Goal: Find specific fact: Find contact information

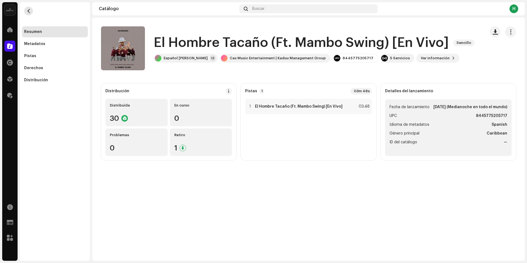
click at [28, 11] on span "button" at bounding box center [29, 11] width 4 height 4
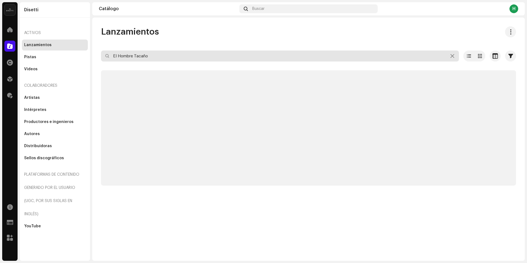
click at [143, 55] on input "El Hombre Tacaño" at bounding box center [280, 55] width 358 height 11
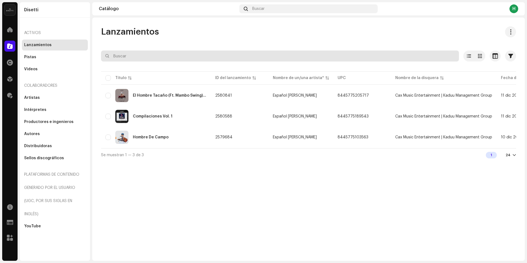
paste input "No Ta En Buscarme - El Shady"
type input "No Ta En Buscarme - El Shady"
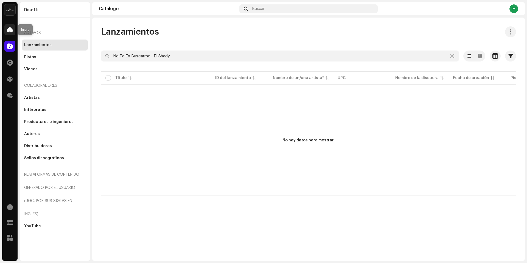
click at [13, 29] on div at bounding box center [9, 29] width 11 height 11
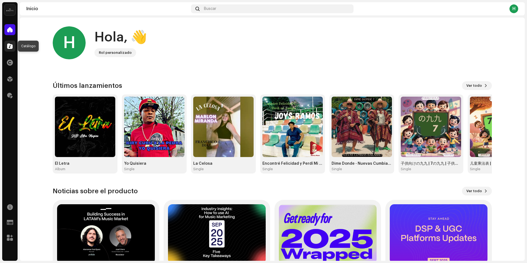
click at [9, 45] on span at bounding box center [9, 46] width 5 height 4
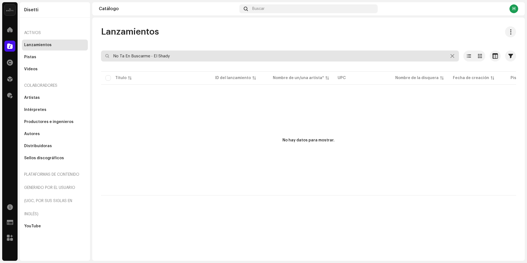
click at [179, 52] on input "No Ta En Buscarme - El Shady" at bounding box center [280, 55] width 358 height 11
drag, startPoint x: 187, startPoint y: 56, endPoint x: 152, endPoint y: 57, distance: 35.1
click at [152, 57] on input "No Ta En Buscarme - El Shady" at bounding box center [280, 55] width 358 height 11
type input "No Ta En Buscarme"
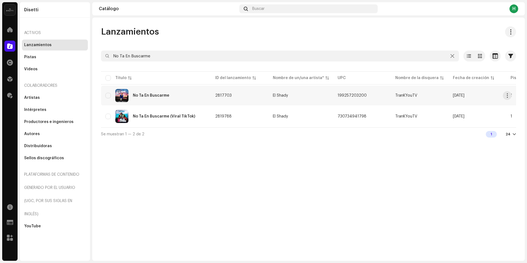
click at [189, 98] on div "No Ta En Buscarme" at bounding box center [155, 95] width 101 height 13
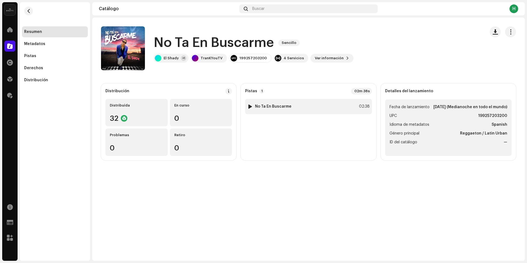
click at [319, 104] on div "1 No Ta En Buscarme 02:38" at bounding box center [308, 106] width 127 height 15
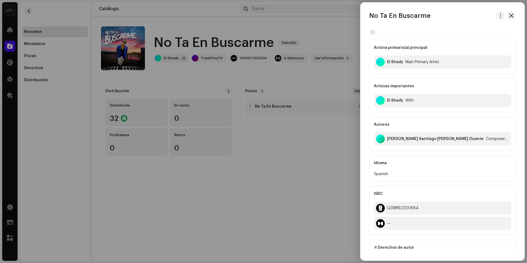
click at [242, 74] on div at bounding box center [263, 131] width 527 height 263
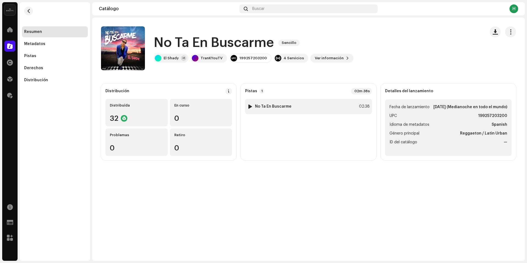
click at [248, 106] on div at bounding box center [250, 106] width 4 height 4
click at [315, 62] on span "Ver información" at bounding box center [329, 58] width 29 height 11
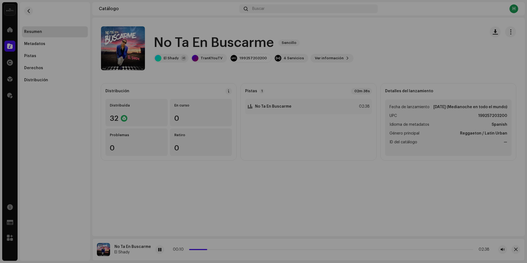
click at [360, 172] on div "No Ta En Buscarme 2817703 Metadatos Distribución Idioma de metadatos Spanish Tí…" at bounding box center [263, 131] width 527 height 263
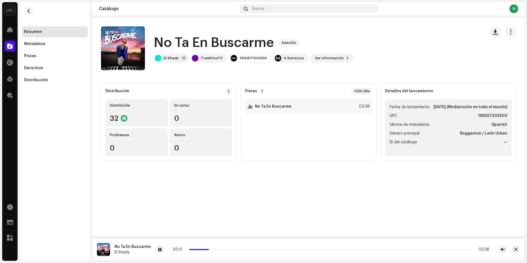
click at [218, 250] on div "00:11 02:38" at bounding box center [331, 249] width 316 height 4
click at [218, 249] on p-slider at bounding box center [331, 249] width 284 height 1
click at [240, 249] on p-slider at bounding box center [331, 249] width 284 height 1
click at [273, 249] on p-slider at bounding box center [331, 249] width 284 height 1
click at [295, 249] on p-slider at bounding box center [331, 249] width 284 height 1
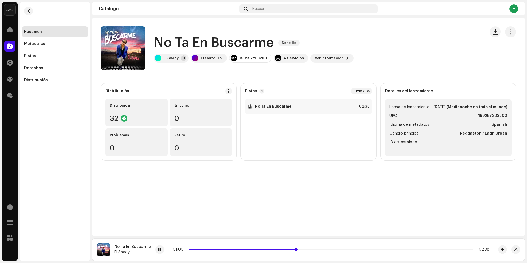
click at [329, 249] on p-slider at bounding box center [331, 249] width 284 height 1
click at [364, 249] on p-slider at bounding box center [331, 249] width 284 height 1
click at [370, 248] on div "01:38 02:38" at bounding box center [331, 249] width 316 height 4
click at [307, 250] on div "01:39 02:38" at bounding box center [331, 249] width 316 height 4
click at [317, 248] on div "01:40 02:38" at bounding box center [331, 249] width 316 height 4
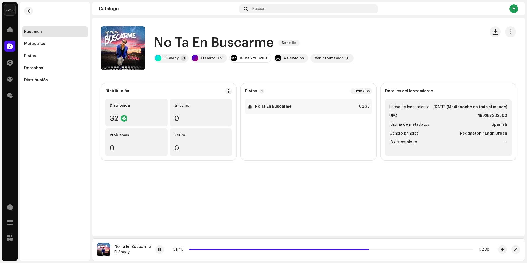
click at [317, 250] on div "01:40 02:38" at bounding box center [331, 249] width 316 height 4
click at [318, 249] on span at bounding box center [279, 249] width 180 height 1
click at [402, 248] on div "01:14 02:38" at bounding box center [331, 249] width 316 height 4
click at [402, 249] on p-slider at bounding box center [331, 249] width 284 height 1
click at [422, 249] on p-slider at bounding box center [331, 249] width 284 height 1
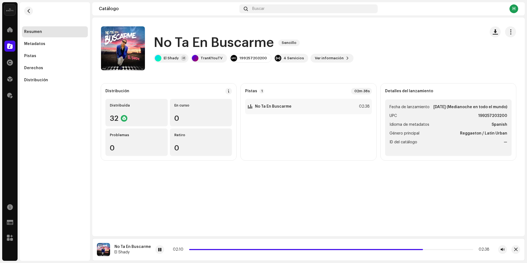
click at [436, 248] on div "02:10 02:38" at bounding box center [331, 249] width 316 height 4
click at [436, 249] on p-slider at bounding box center [331, 249] width 284 height 1
click at [456, 249] on p-slider at bounding box center [331, 249] width 284 height 1
click at [463, 249] on p-slider at bounding box center [331, 249] width 284 height 1
click at [384, 249] on span at bounding box center [327, 249] width 277 height 1
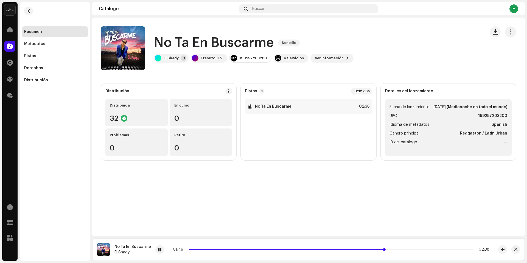
click at [333, 250] on span at bounding box center [287, 249] width 196 height 1
click at [301, 249] on span at bounding box center [262, 249] width 146 height 1
click at [30, 12] on span "button" at bounding box center [29, 11] width 4 height 4
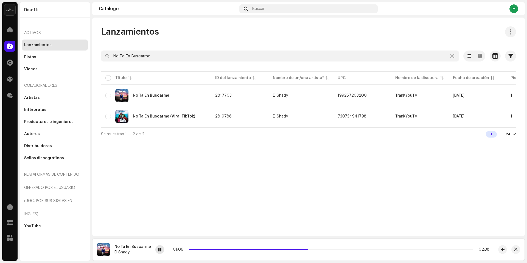
click at [158, 249] on span at bounding box center [159, 250] width 3 height 4
click at [206, 116] on div "No Ta En Buscarme (Viral TikTok)" at bounding box center [155, 116] width 101 height 13
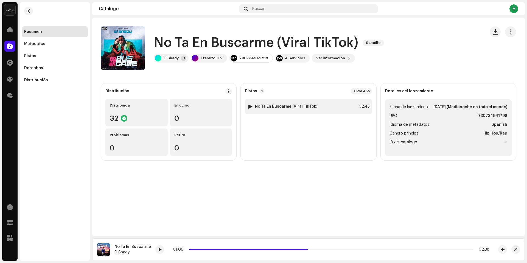
click at [249, 107] on div at bounding box center [250, 106] width 4 height 4
click at [178, 249] on div at bounding box center [176, 249] width 9 height 9
click at [178, 248] on div at bounding box center [176, 249] width 9 height 9
click at [213, 249] on p-slider at bounding box center [339, 249] width 268 height 1
click at [231, 249] on p-slider at bounding box center [339, 249] width 268 height 1
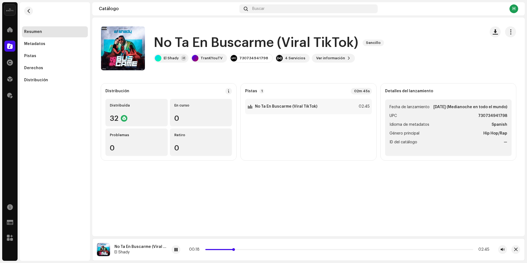
click at [239, 249] on p-slider at bounding box center [339, 249] width 268 height 1
click at [254, 249] on p-slider at bounding box center [339, 249] width 268 height 1
click at [269, 249] on p-slider at bounding box center [339, 249] width 268 height 1
click at [284, 249] on p-slider at bounding box center [339, 249] width 268 height 1
click at [293, 249] on p-slider at bounding box center [339, 249] width 268 height 1
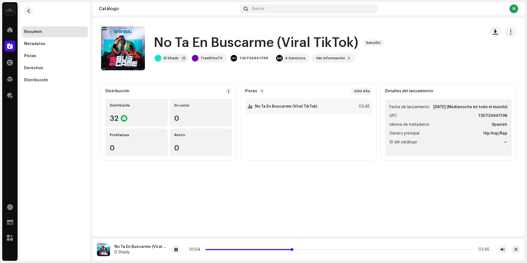
click at [299, 249] on p-slider at bounding box center [339, 249] width 268 height 1
click at [307, 249] on p-slider at bounding box center [339, 249] width 268 height 1
click at [324, 249] on p-slider at bounding box center [339, 249] width 268 height 1
click at [339, 249] on p-slider at bounding box center [339, 249] width 268 height 1
click at [352, 249] on p-slider at bounding box center [339, 249] width 268 height 1
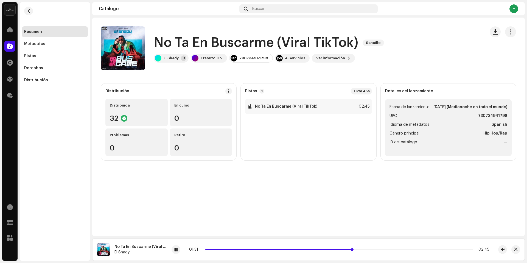
click at [359, 249] on p-slider at bounding box center [339, 249] width 268 height 1
click at [389, 248] on div "01:35 02:45" at bounding box center [339, 249] width 300 height 4
click at [384, 249] on p-slider at bounding box center [339, 249] width 268 height 1
click at [365, 250] on div "01:51 02:45" at bounding box center [339, 249] width 300 height 4
click at [373, 249] on span at bounding box center [295, 249] width 180 height 1
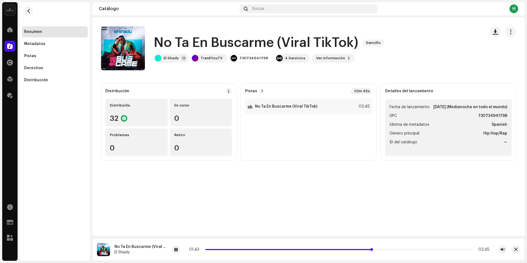
click at [393, 249] on p-slider at bounding box center [339, 249] width 268 height 1
click at [419, 248] on div "01:56 02:45" at bounding box center [339, 249] width 300 height 4
click at [418, 249] on p-slider at bounding box center [339, 249] width 268 height 1
click at [432, 249] on p-slider at bounding box center [339, 249] width 268 height 1
click at [445, 249] on p-slider at bounding box center [339, 249] width 268 height 1
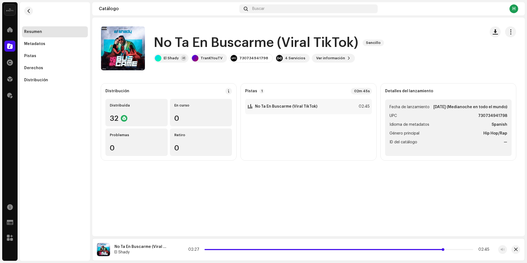
click at [456, 249] on p-slider at bounding box center [338, 249] width 269 height 1
click at [178, 252] on div at bounding box center [176, 249] width 9 height 9
click at [26, 10] on button "button" at bounding box center [28, 11] width 9 height 9
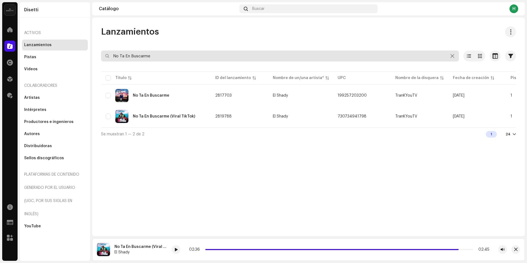
click at [162, 56] on input "No Ta En Buscarme" at bounding box center [280, 55] width 358 height 11
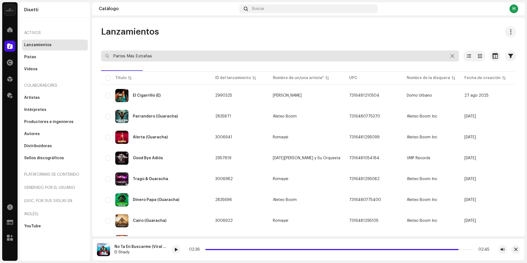
type input "Partes Más Extrañas"
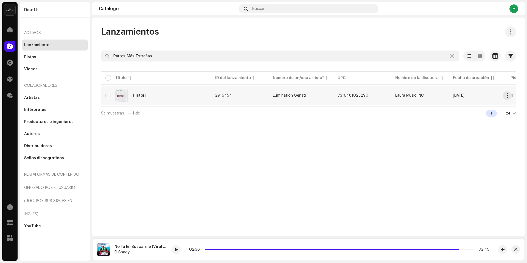
click at [193, 98] on div "Histori" at bounding box center [155, 95] width 101 height 13
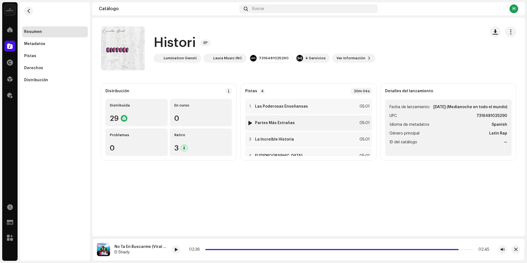
click at [251, 121] on div at bounding box center [250, 123] width 4 height 4
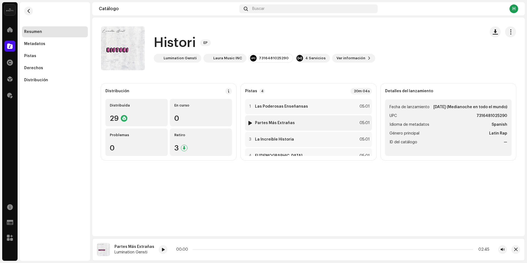
click at [250, 123] on div at bounding box center [250, 123] width 4 height 4
click at [353, 59] on span "Ver información" at bounding box center [350, 58] width 29 height 11
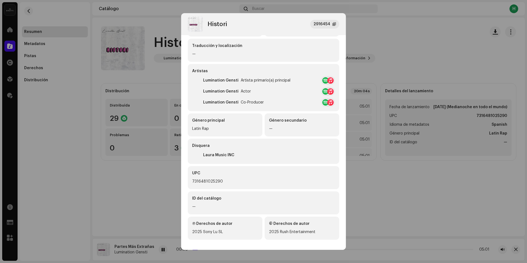
scroll to position [70, 0]
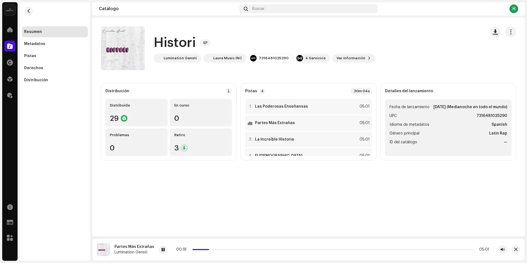
click at [130, 129] on div "Histori 2916454 Metadatos Distribución Idioma de metadatos Spanish Título del l…" at bounding box center [263, 131] width 527 height 263
click at [49, 62] on div "Resumen Metadatos Pistas Derechos Distribución" at bounding box center [55, 55] width 66 height 59
click at [50, 67] on div "Derechos" at bounding box center [54, 68] width 61 height 4
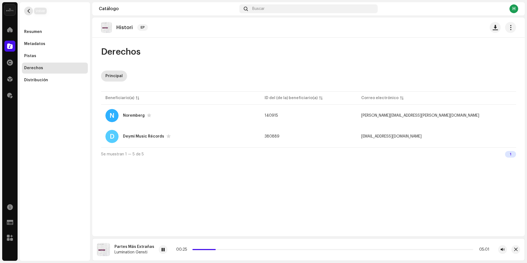
click at [27, 12] on span "button" at bounding box center [29, 11] width 4 height 4
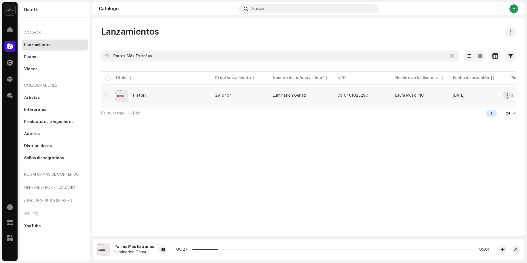
click at [315, 99] on td "Lumination Gensti" at bounding box center [300, 96] width 65 height 20
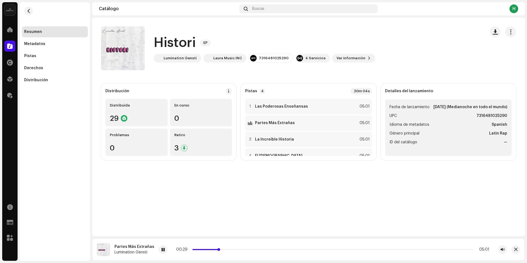
click at [222, 249] on p-slider at bounding box center [332, 249] width 281 height 1
click at [237, 249] on p-slider at bounding box center [332, 249] width 281 height 1
click at [249, 249] on p-slider at bounding box center [332, 249] width 281 height 1
click at [286, 249] on p-slider at bounding box center [332, 249] width 281 height 1
click at [300, 250] on p-slider at bounding box center [332, 249] width 281 height 1
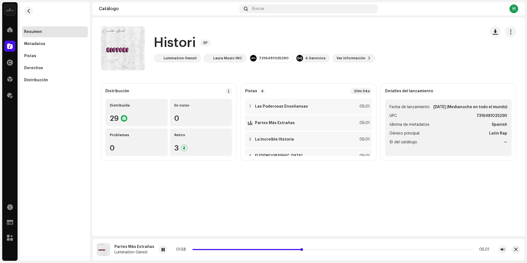
click at [305, 249] on p-slider at bounding box center [332, 249] width 281 height 1
click at [309, 249] on p-slider at bounding box center [332, 249] width 281 height 1
click at [332, 249] on p-slider at bounding box center [332, 249] width 281 height 1
click at [161, 251] on span at bounding box center [162, 250] width 3 height 4
click at [161, 248] on span at bounding box center [162, 250] width 3 height 4
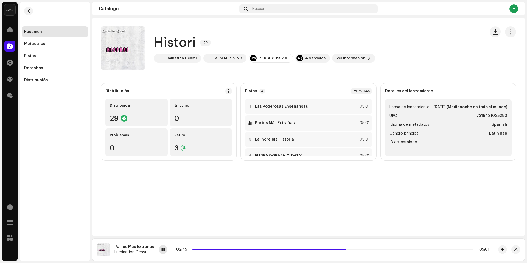
click at [161, 248] on span at bounding box center [162, 250] width 3 height 4
click at [30, 13] on button "button" at bounding box center [28, 11] width 9 height 9
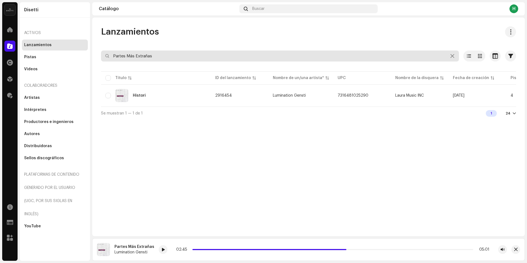
click at [175, 59] on input "Partes Más Extrañas" at bounding box center [280, 55] width 358 height 11
click at [174, 58] on input "Partes Más Extrañas" at bounding box center [280, 55] width 358 height 11
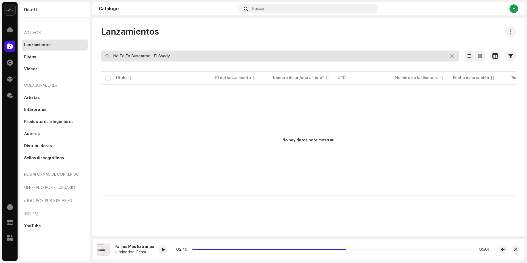
drag, startPoint x: 152, startPoint y: 55, endPoint x: 206, endPoint y: 54, distance: 54.6
click at [206, 54] on input "No Ta En Buscarme - El Shady" at bounding box center [280, 55] width 358 height 11
drag, startPoint x: 200, startPoint y: 56, endPoint x: 150, endPoint y: 58, distance: 50.0
click at [150, 58] on input "No Ta En Buscarme - El Shady" at bounding box center [280, 55] width 358 height 11
type input "No Ta En Buscarme"
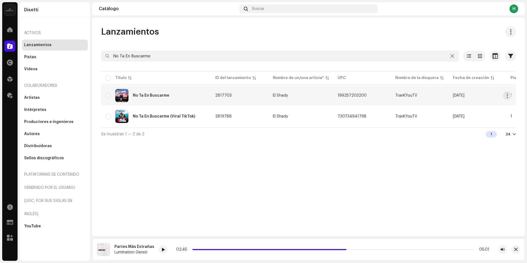
click at [178, 94] on div "No Ta En Buscarme" at bounding box center [155, 95] width 101 height 13
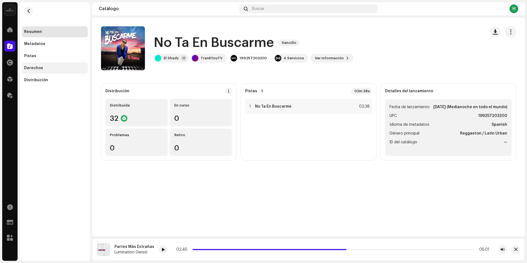
click at [58, 66] on div "Derechos" at bounding box center [54, 68] width 61 height 4
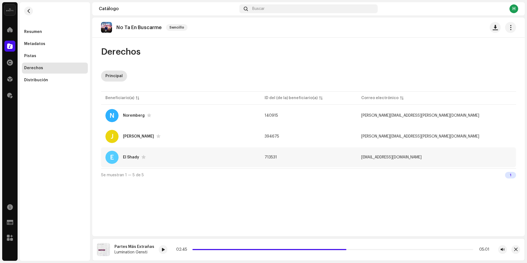
click at [422, 156] on span "[EMAIL_ADDRESS][DOMAIN_NAME]" at bounding box center [391, 157] width 60 height 4
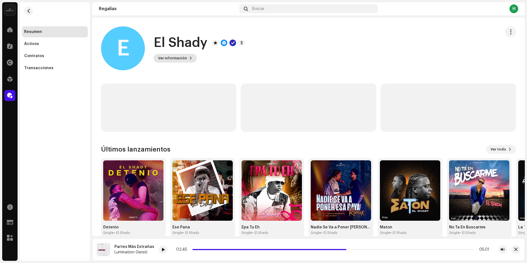
click at [185, 57] on button "Ver información" at bounding box center [175, 58] width 43 height 9
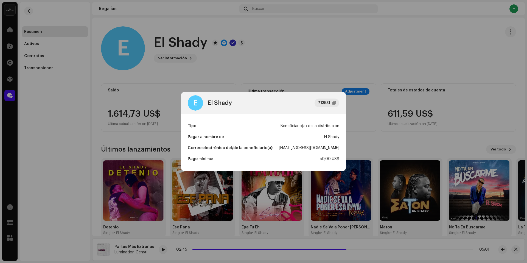
click at [319, 146] on div "[EMAIL_ADDRESS][DOMAIN_NAME]" at bounding box center [309, 147] width 60 height 11
copy div "[EMAIL_ADDRESS][DOMAIN_NAME]"
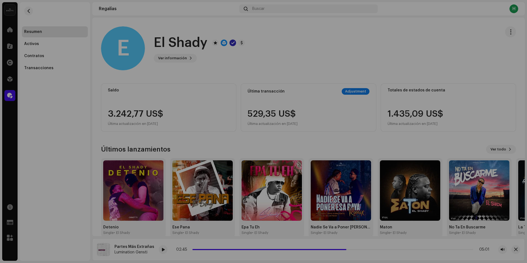
click at [260, 67] on div "E El Shady 713531 Tipo Beneficiario(a) de la distribución Pagar a nombre de El …" at bounding box center [263, 131] width 527 height 263
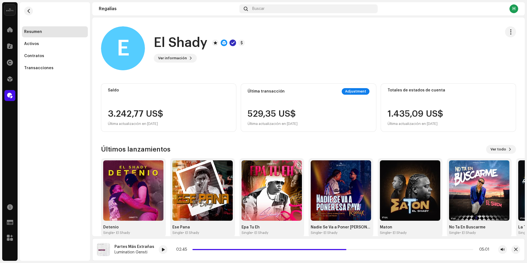
click at [27, 17] on re-m-nav-back at bounding box center [28, 14] width 13 height 24
click at [28, 15] on button "button" at bounding box center [28, 11] width 9 height 9
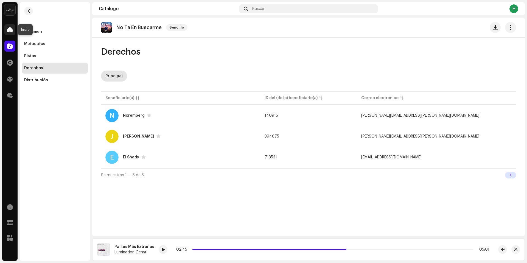
click at [12, 30] on span at bounding box center [9, 29] width 5 height 4
